Goal: Book appointment/travel/reservation

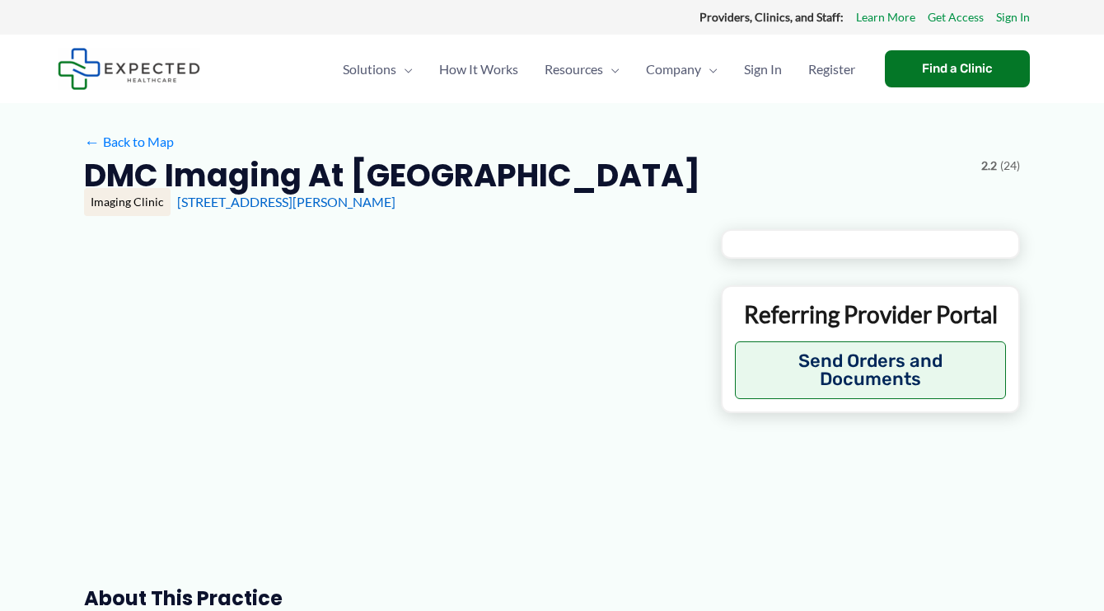
type input "**********"
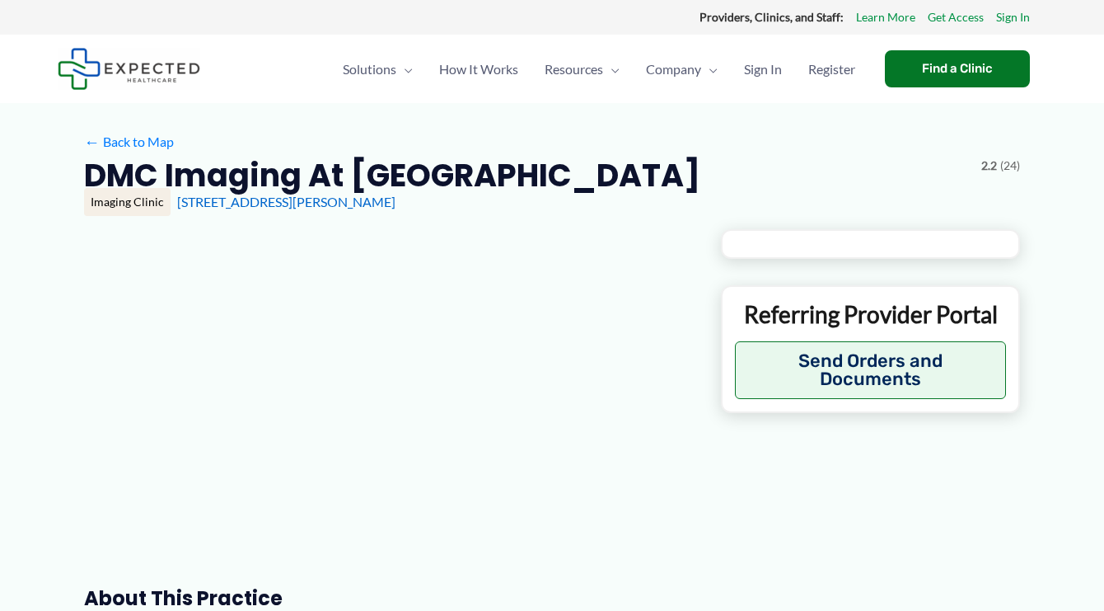
type input "**********"
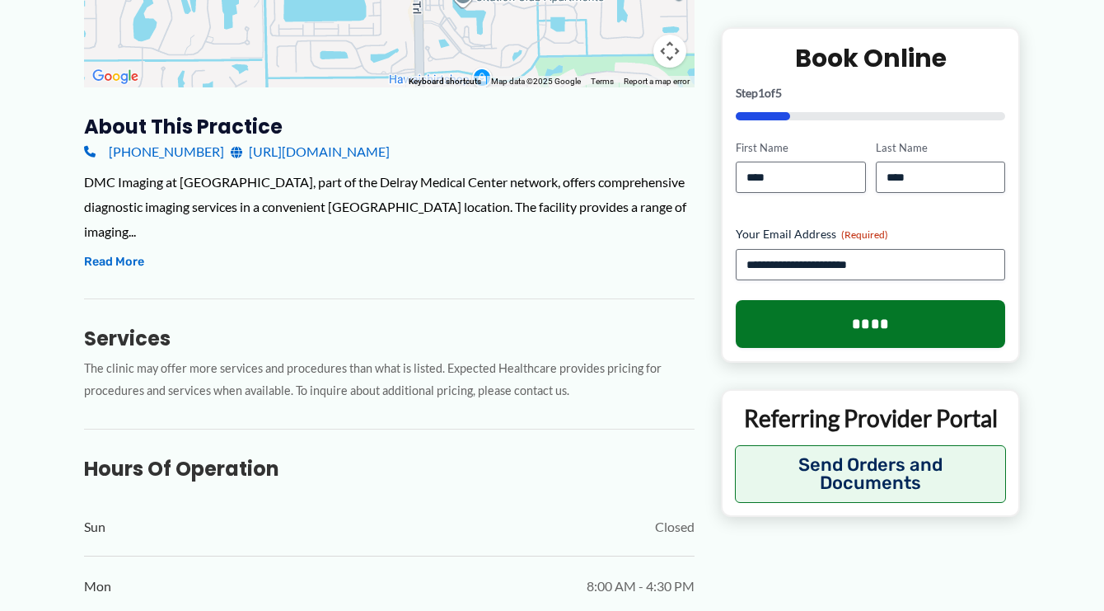
scroll to position [706, 0]
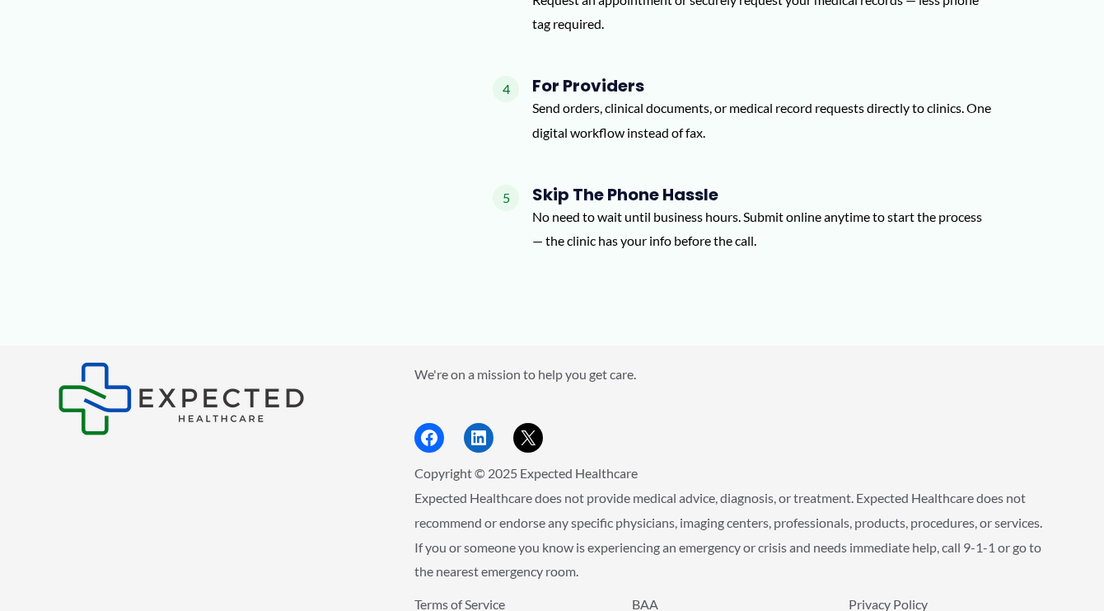
scroll to position [2095, 0]
